Goal: Information Seeking & Learning: Understand process/instructions

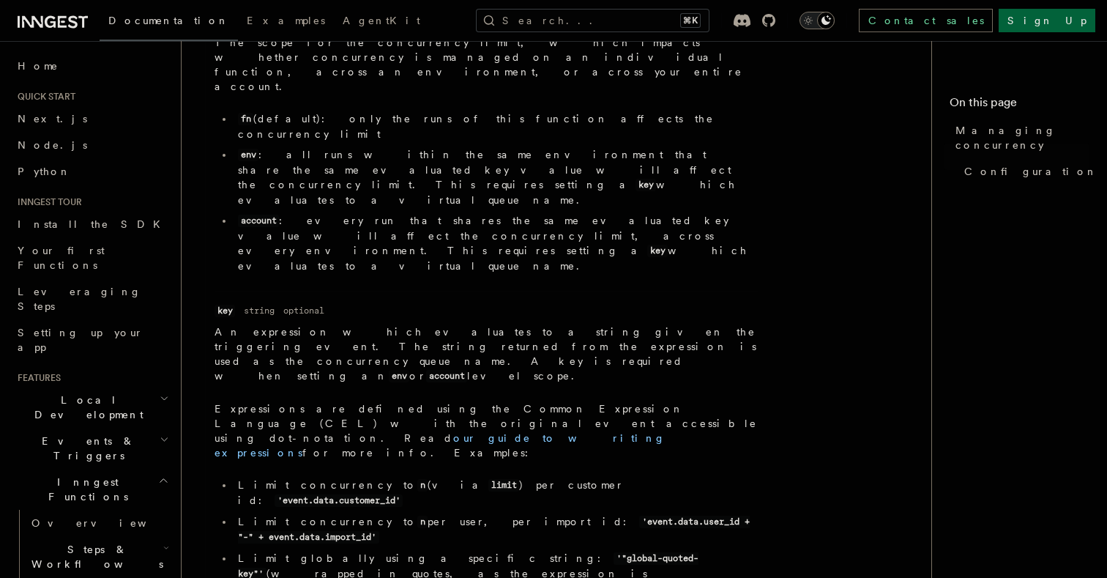
scroll to position [868, 0]
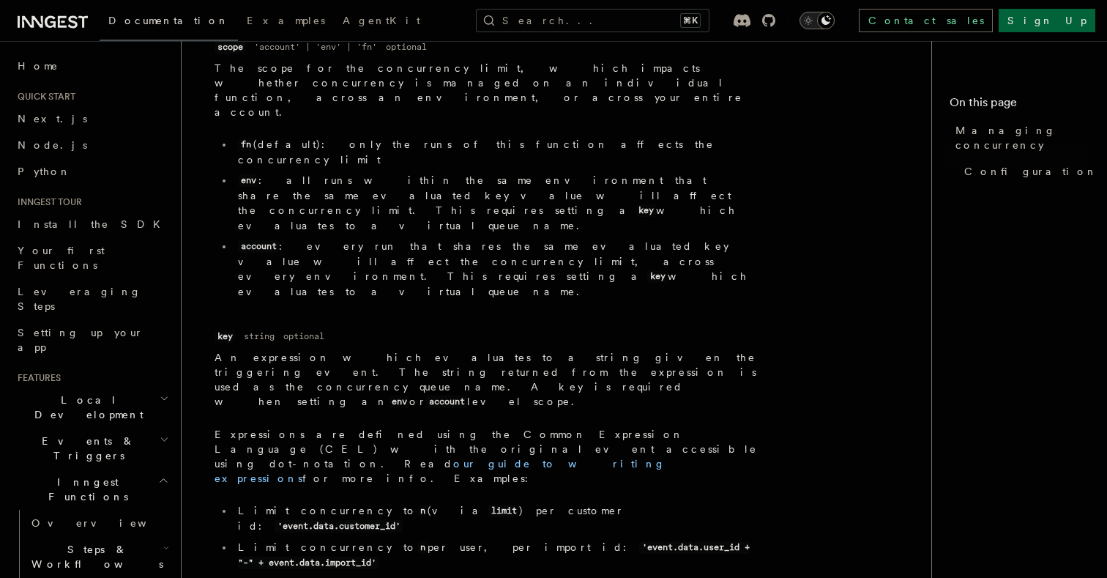
click at [490, 350] on dd "An expression which evaluates to a string given the triggering event. The strin…" at bounding box center [485, 488] width 543 height 277
click at [476, 427] on p "Expressions are defined using the Common Expression Language (CEL) with the ori…" at bounding box center [485, 456] width 543 height 59
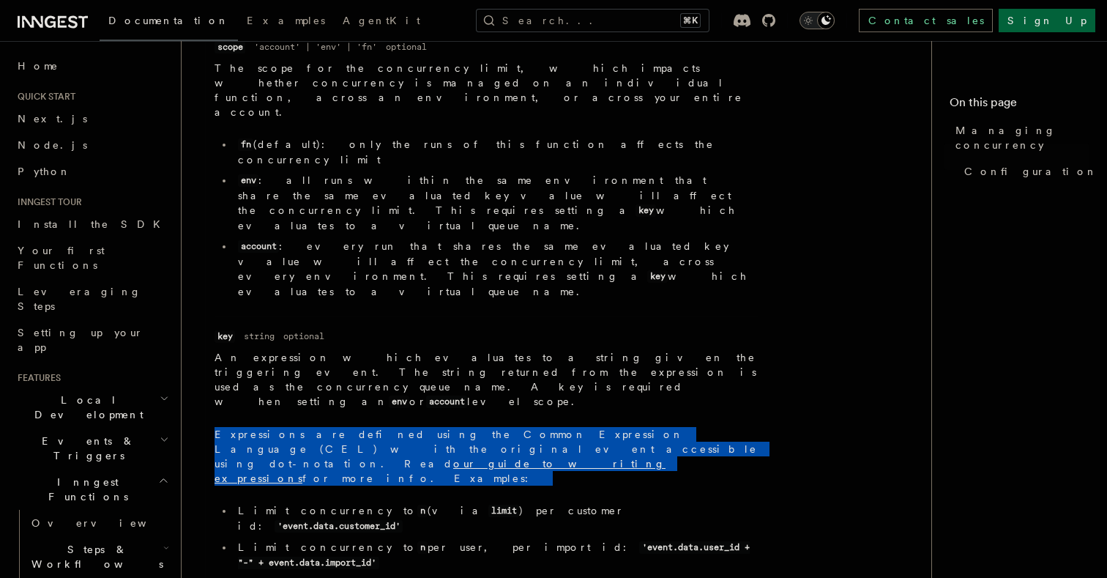
click at [476, 427] on p "Expressions are defined using the Common Expression Language (CEL) with the ori…" at bounding box center [485, 456] width 543 height 59
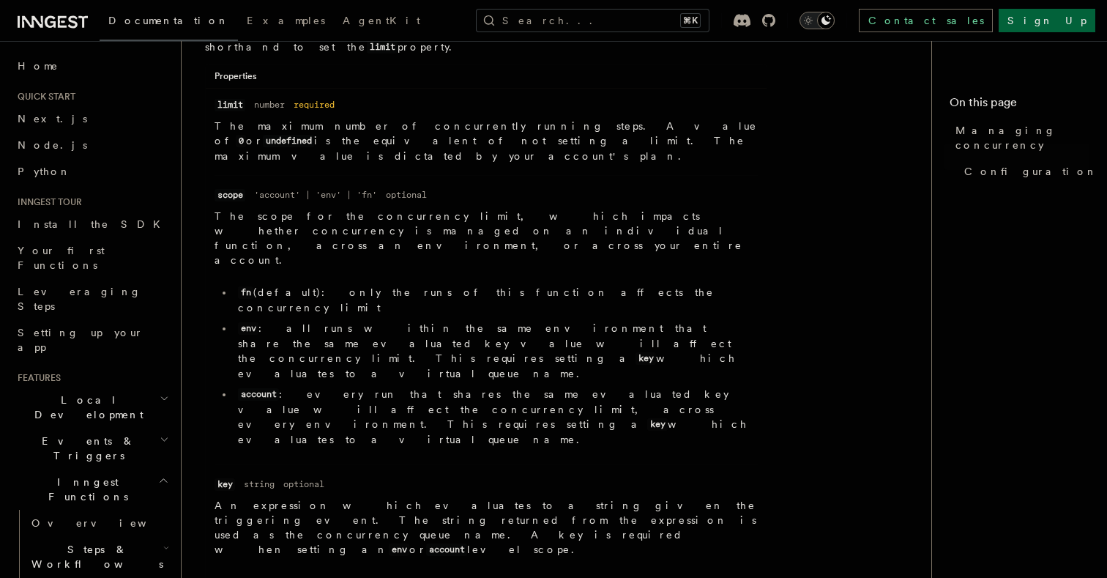
scroll to position [728, 0]
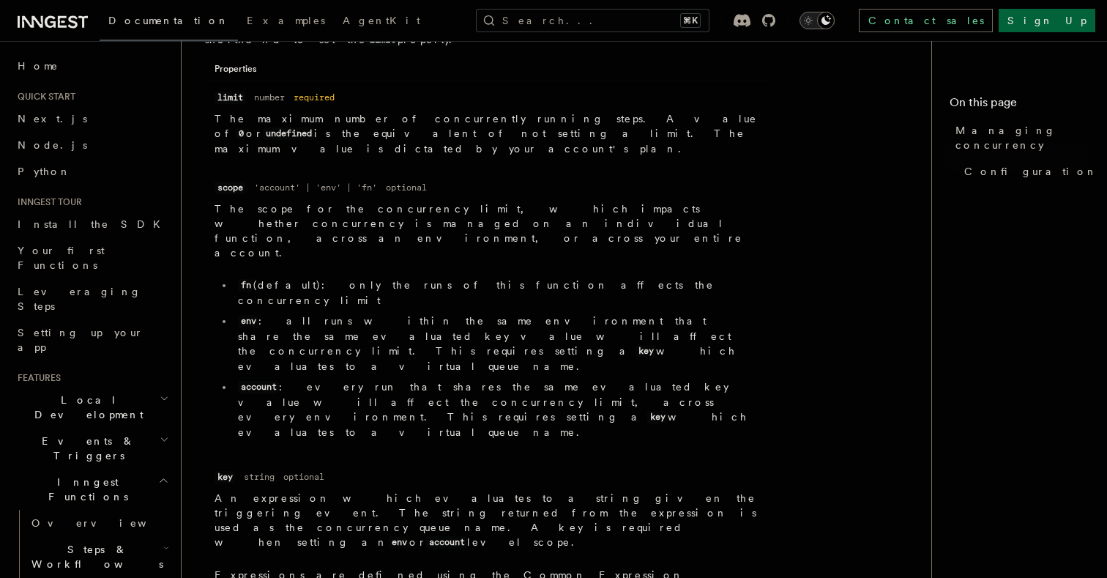
click at [512, 323] on li "Name scope Type 'account' | 'env' | 'fn' Required optional Description The scop…" at bounding box center [485, 312] width 543 height 289
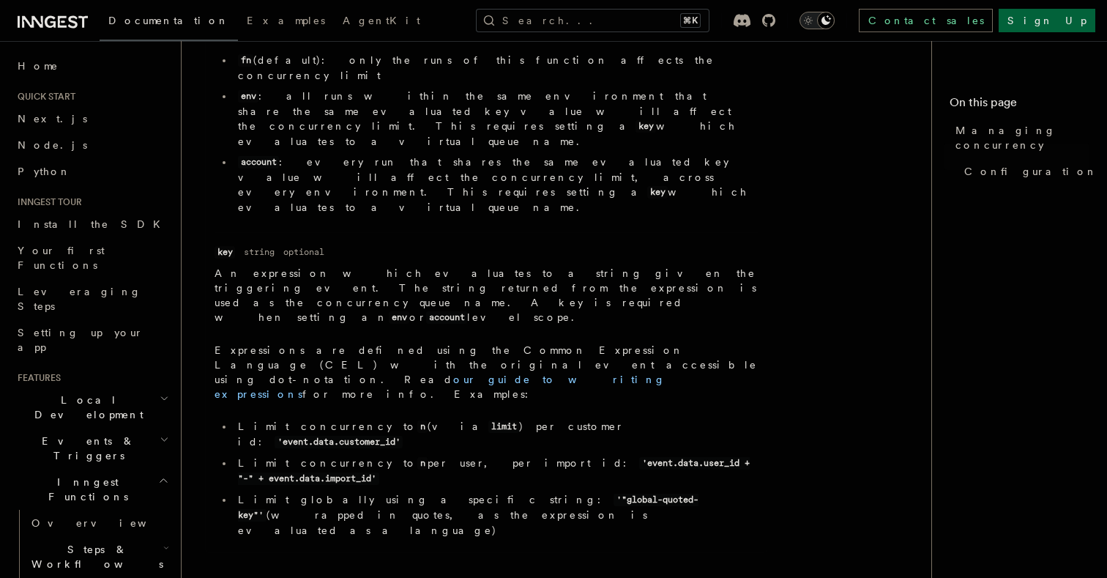
scroll to position [941, 0]
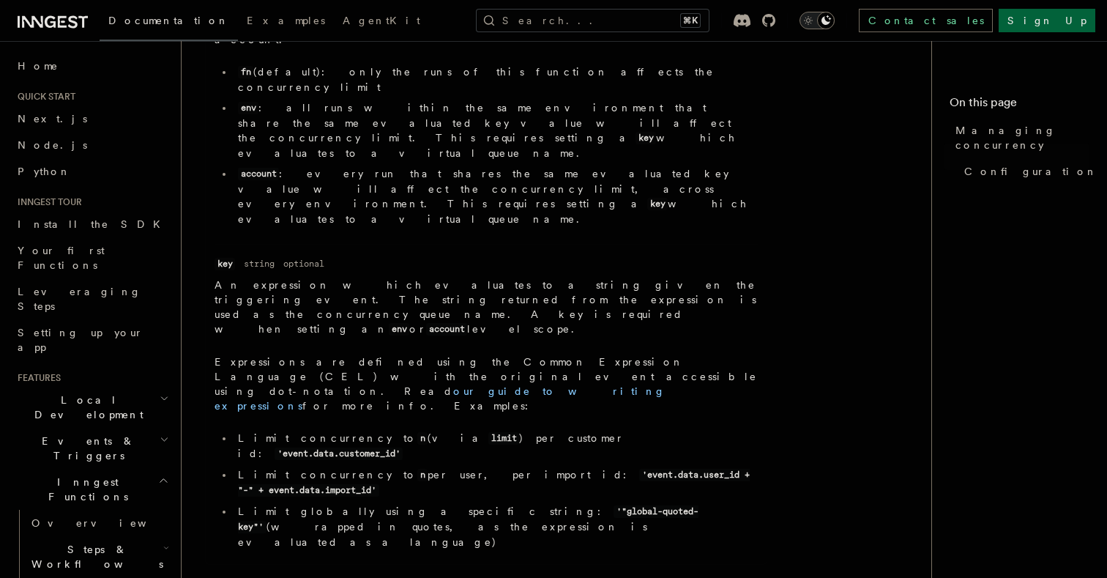
click at [538, 504] on li "Limit globally using a specific string: '"global-quoted-key"' (wrapped in quote…" at bounding box center [495, 526] width 524 height 45
click at [351, 354] on p "Expressions are defined using the Common Expression Language (CEL) with the ori…" at bounding box center [485, 383] width 543 height 59
